Goal: Use online tool/utility: Utilize a website feature to perform a specific function

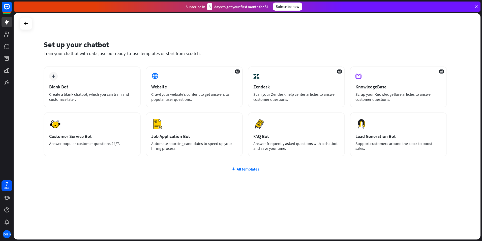
drag, startPoint x: 447, startPoint y: 1, endPoint x: 312, endPoint y: 37, distance: 139.9
click at [312, 37] on div "Set up your chatbot Train your chatbot with data, use our ready-to-use template…" at bounding box center [246, 51] width 404 height 31
drag, startPoint x: 426, startPoint y: 0, endPoint x: 326, endPoint y: 49, distance: 111.0
click at [326, 49] on div "Set up your chatbot Train your chatbot with data, use our ready-to-use template…" at bounding box center [246, 48] width 404 height 17
drag, startPoint x: 280, startPoint y: 209, endPoint x: 293, endPoint y: 197, distance: 17.7
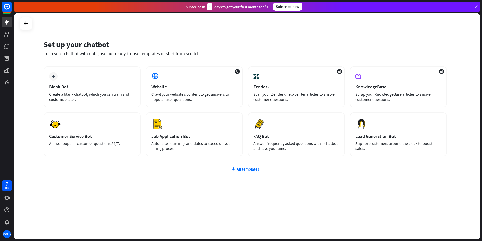
click at [281, 210] on div "plus Blank Bot Create a blank chatbot, which you can train and customize later.…" at bounding box center [246, 141] width 404 height 150
drag, startPoint x: 241, startPoint y: 141, endPoint x: 206, endPoint y: 48, distance: 99.6
click at [206, 48] on div "Set up your chatbot Train your chatbot with data, use our ready-to-use template…" at bounding box center [247, 126] width 467 height 226
copy div "Train your chatbot with data, use our ready-to-use templates or start from scra…"
click at [160, 35] on div "Set up your chatbot Train your chatbot with data, use our ready-to-use template…" at bounding box center [247, 126] width 467 height 226
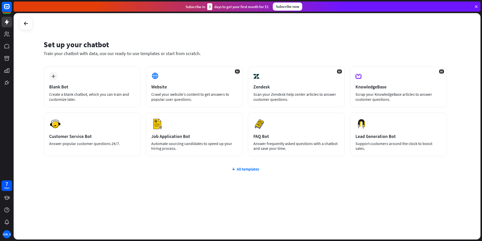
drag, startPoint x: 454, startPoint y: 0, endPoint x: 304, endPoint y: 51, distance: 158.0
click at [299, 55] on div "Train your chatbot with data, use our ready-to-use templates or start from scra…" at bounding box center [246, 53] width 404 height 6
